Goal: Information Seeking & Learning: Learn about a topic

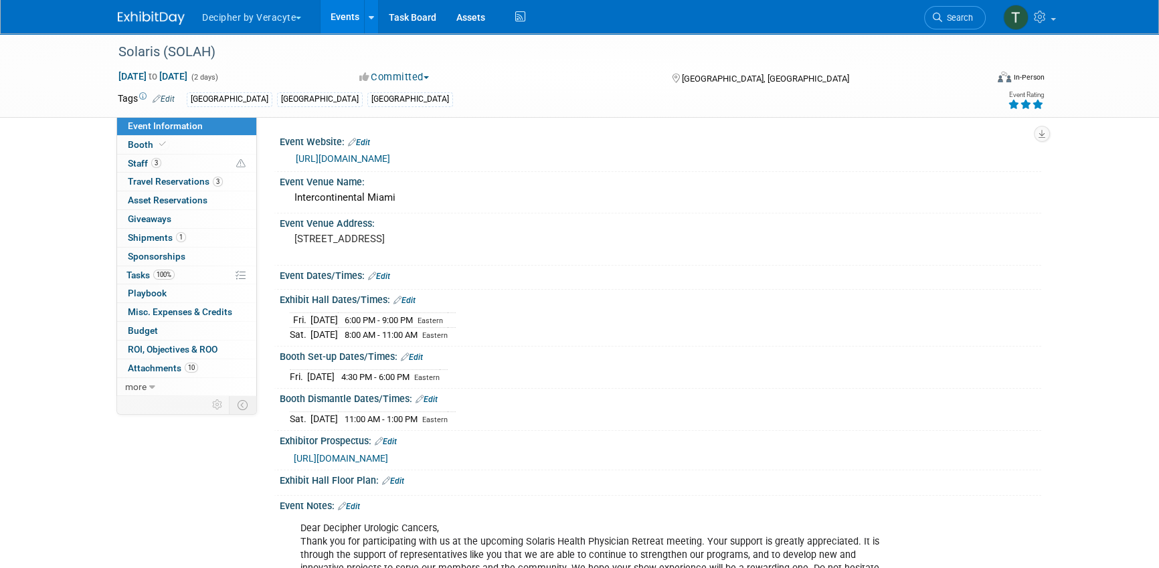
click at [345, 8] on link "Events" at bounding box center [345, 16] width 49 height 33
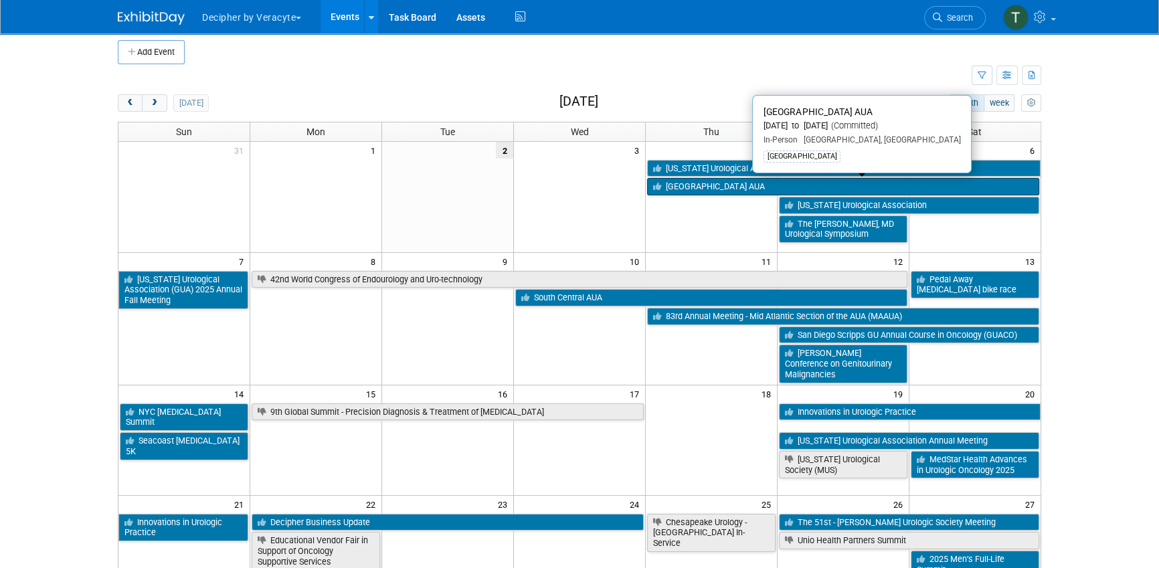
scroll to position [7, 0]
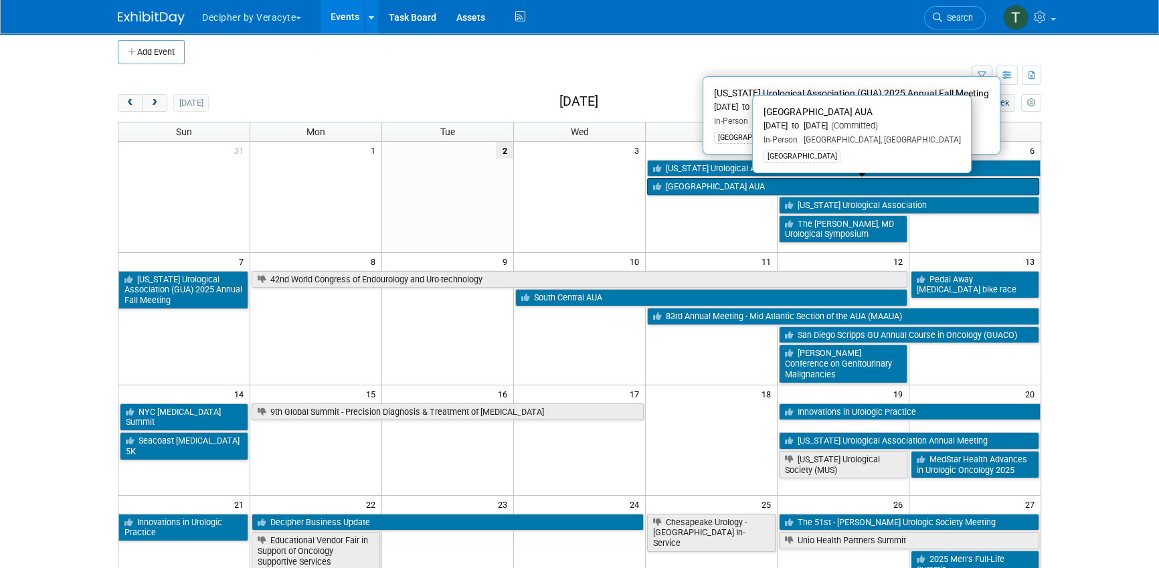
click at [669, 186] on link "[GEOGRAPHIC_DATA] AUA" at bounding box center [843, 186] width 392 height 17
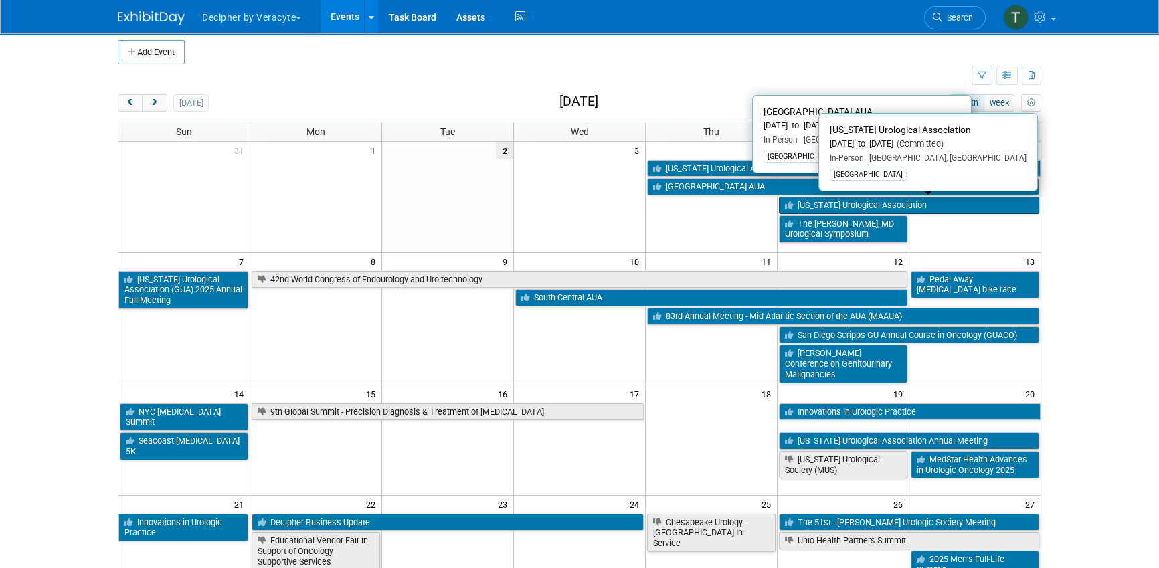
click at [813, 207] on link "[US_STATE] Urological Association" at bounding box center [909, 205] width 260 height 17
click at [852, 206] on link "[US_STATE] Urological Association" at bounding box center [909, 205] width 260 height 17
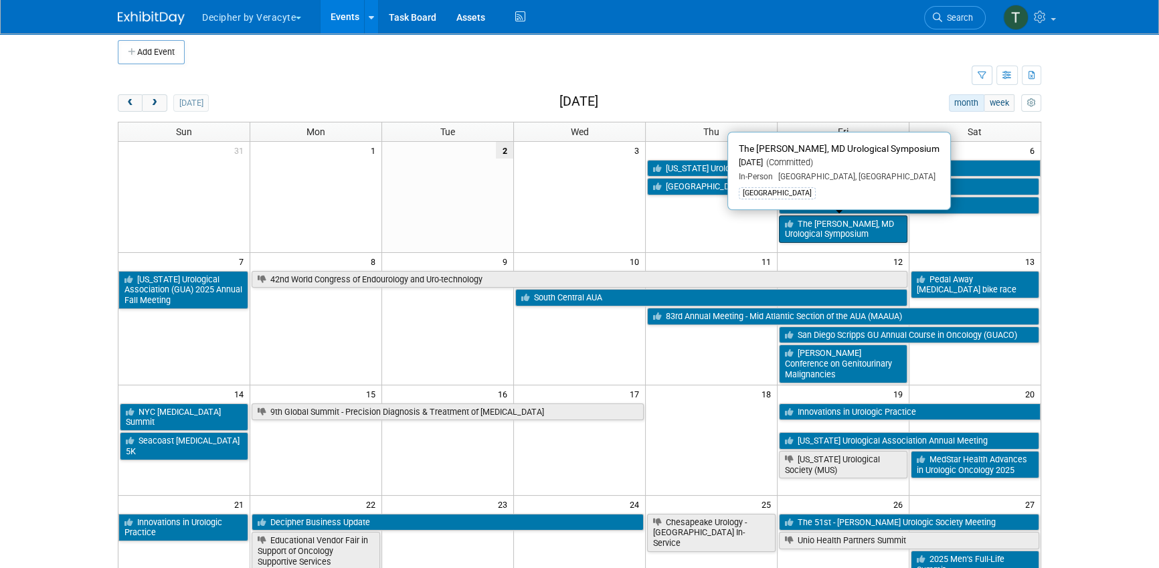
click at [817, 232] on link "The [PERSON_NAME], MD Urological Symposium" at bounding box center [843, 229] width 129 height 27
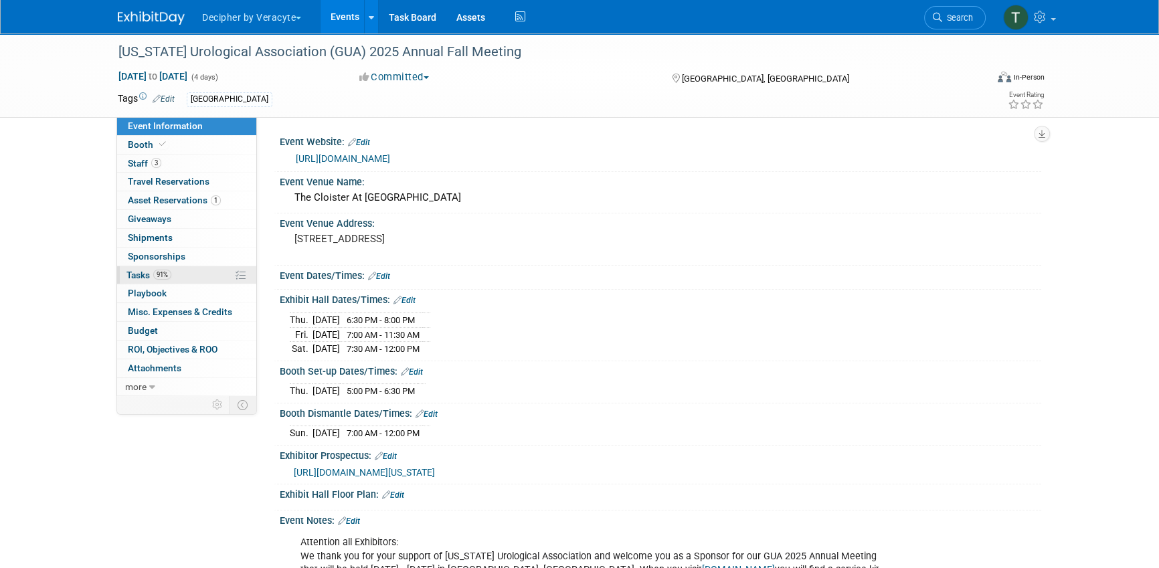
click at [187, 279] on link "91% Tasks 91%" at bounding box center [186, 275] width 139 height 18
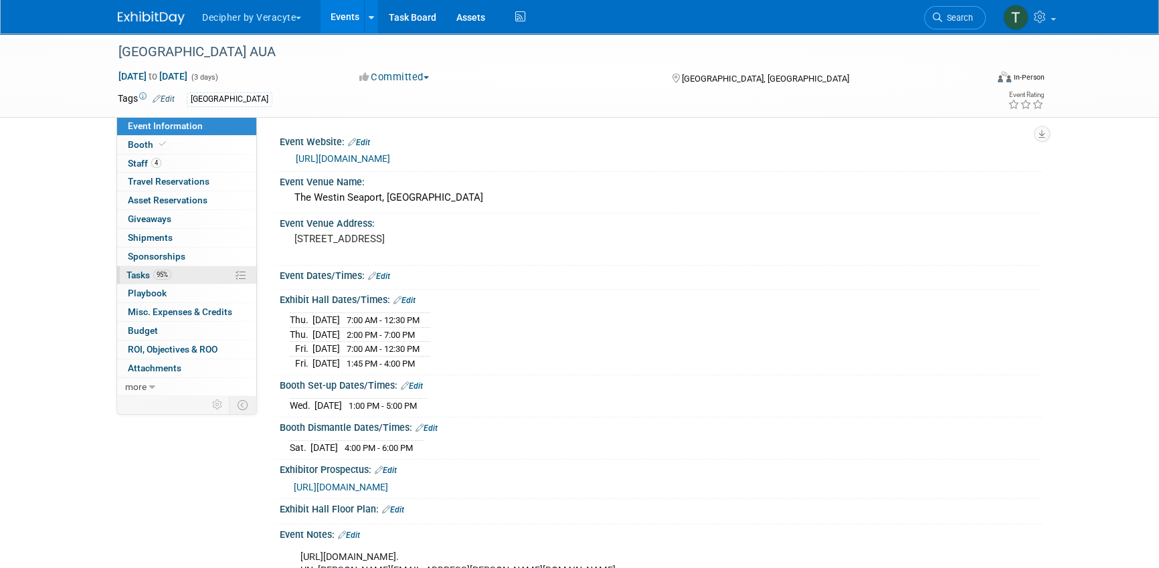
click at [206, 280] on link "95% Tasks 95%" at bounding box center [186, 275] width 139 height 18
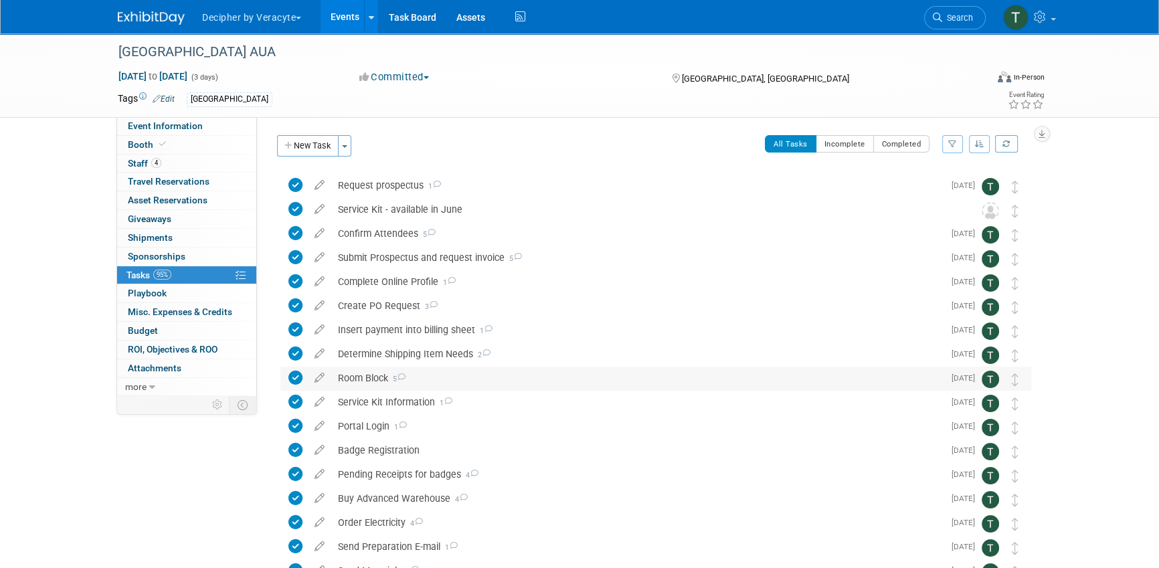
scroll to position [145, 0]
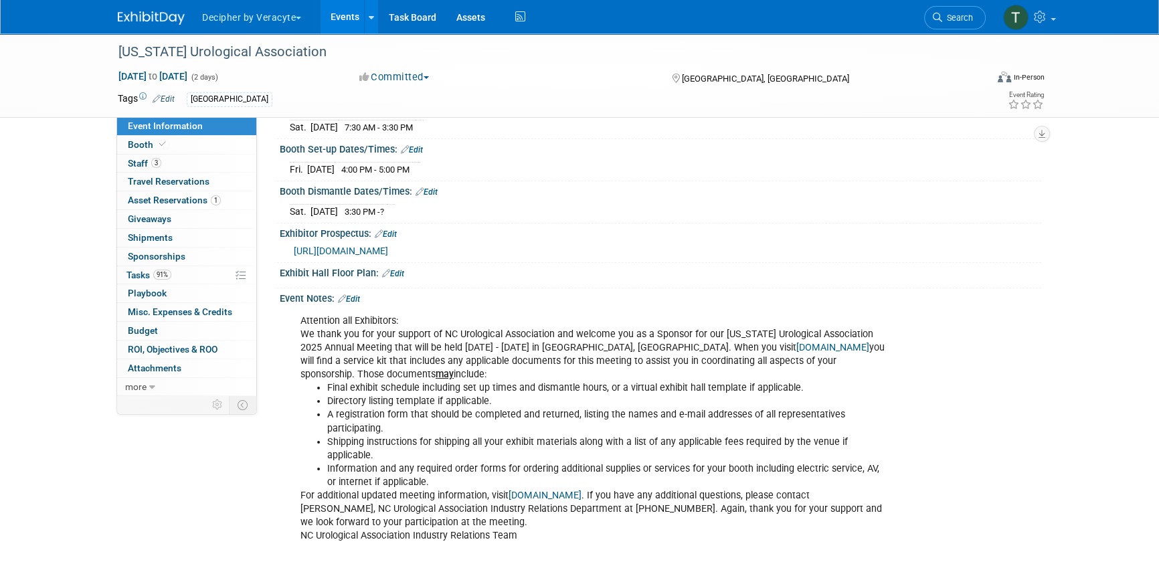
scroll to position [209, 0]
click at [193, 276] on link "91% Tasks 91%" at bounding box center [186, 275] width 139 height 18
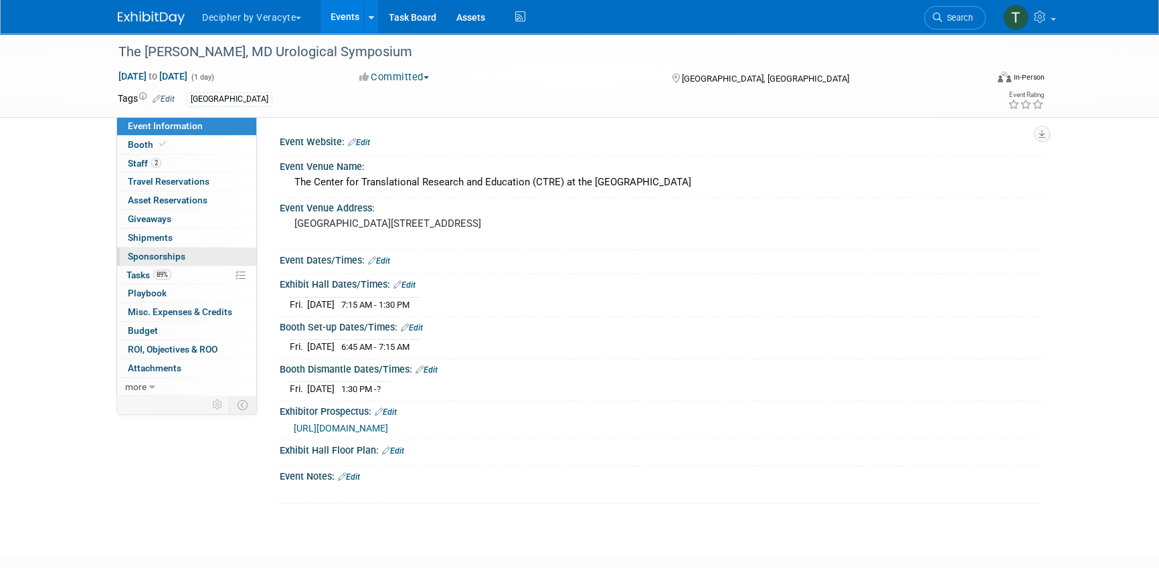
click at [170, 260] on span "Sponsorships 0" at bounding box center [157, 256] width 58 height 11
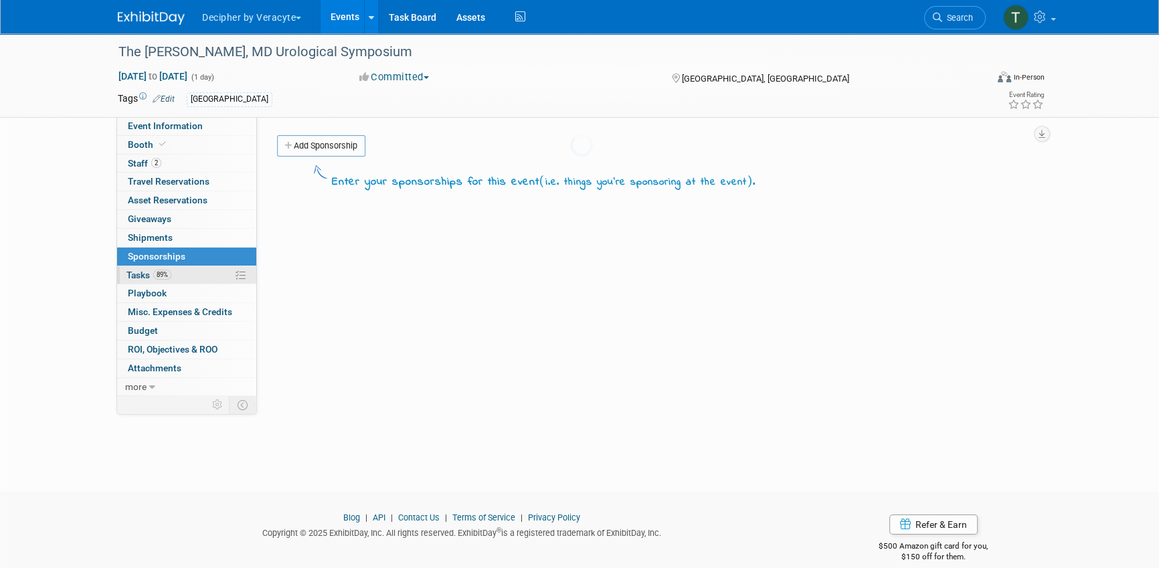
click at [171, 281] on link "89% Tasks 89%" at bounding box center [186, 275] width 139 height 18
